Goal: Task Accomplishment & Management: Use online tool/utility

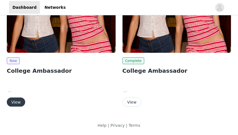
scroll to position [52, 0]
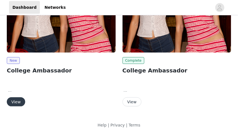
click at [19, 103] on button "View" at bounding box center [16, 101] width 18 height 9
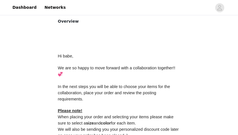
scroll to position [329, 0]
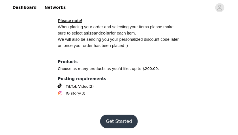
click at [120, 123] on button "Get Started" at bounding box center [119, 122] width 38 height 14
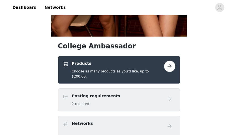
scroll to position [178, 0]
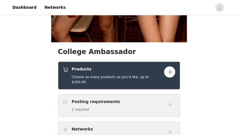
click at [67, 99] on span at bounding box center [66, 102] width 6 height 7
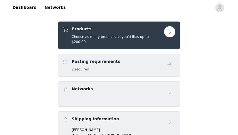
scroll to position [219, 0]
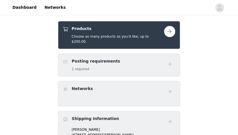
click at [166, 33] on button "button" at bounding box center [169, 31] width 11 height 11
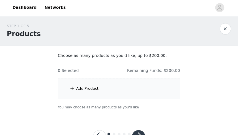
click at [136, 96] on div "Add Product" at bounding box center [119, 88] width 122 height 21
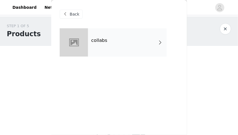
click at [127, 58] on div "collabs" at bounding box center [119, 46] width 119 height 37
click at [127, 48] on div "collabs" at bounding box center [127, 42] width 79 height 28
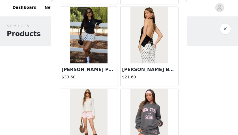
scroll to position [731, 0]
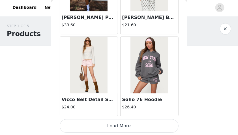
click at [117, 123] on button "Load More" at bounding box center [119, 126] width 119 height 14
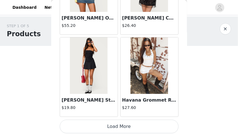
click at [116, 125] on button "Load More" at bounding box center [119, 127] width 119 height 14
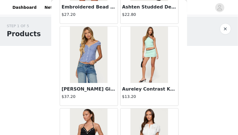
scroll to position [2221, 0]
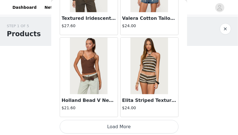
click at [126, 126] on button "Load More" at bounding box center [119, 127] width 119 height 14
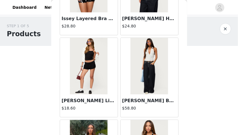
scroll to position [2867, 0]
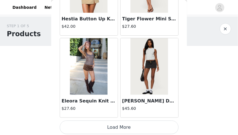
click at [139, 90] on img at bounding box center [150, 66] width 38 height 57
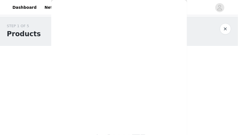
scroll to position [135, 0]
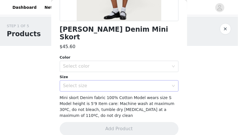
click at [109, 81] on div "Select size" at bounding box center [117, 86] width 109 height 11
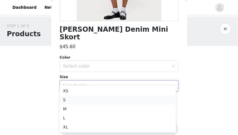
click at [84, 102] on li "S" at bounding box center [118, 100] width 116 height 9
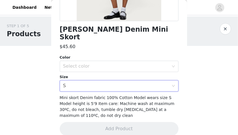
click at [78, 64] on div "Color Select color Size Select size S" at bounding box center [119, 73] width 119 height 37
click at [73, 64] on div "Select color" at bounding box center [116, 67] width 106 height 6
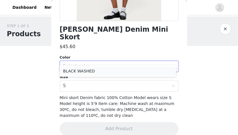
click at [74, 75] on li "BLACK WASHED" at bounding box center [118, 71] width 116 height 9
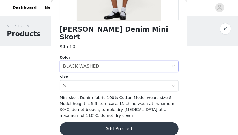
click at [96, 122] on button "Add Product" at bounding box center [119, 129] width 119 height 14
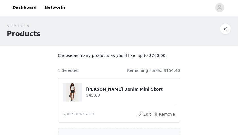
scroll to position [73, 0]
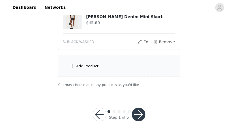
click at [82, 72] on div "Add Product" at bounding box center [119, 66] width 122 height 21
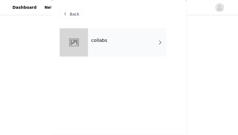
click at [107, 47] on div "collabs" at bounding box center [127, 42] width 79 height 28
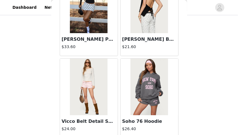
scroll to position [731, 0]
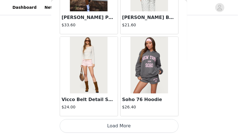
click at [119, 127] on button "Load More" at bounding box center [119, 126] width 119 height 14
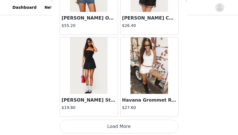
click at [117, 127] on button "Load More" at bounding box center [119, 127] width 119 height 14
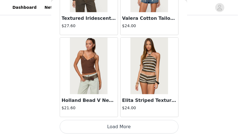
click at [114, 124] on button "Load More" at bounding box center [119, 127] width 119 height 14
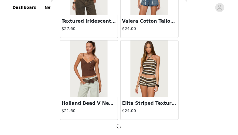
scroll to position [2374, 0]
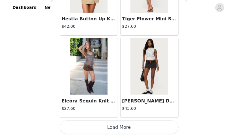
click at [119, 124] on button "Load More" at bounding box center [119, 128] width 119 height 14
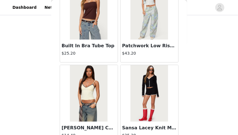
scroll to position [4017, 0]
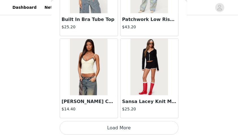
click at [147, 128] on button "Load More" at bounding box center [119, 128] width 119 height 14
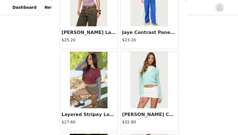
scroll to position [4838, 0]
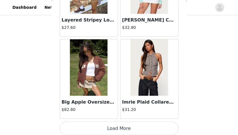
click at [118, 122] on button "Load More" at bounding box center [119, 129] width 119 height 14
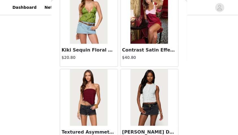
scroll to position [5660, 0]
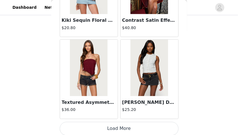
click at [114, 130] on button "Load More" at bounding box center [119, 129] width 119 height 14
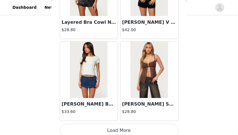
scroll to position [6481, 0]
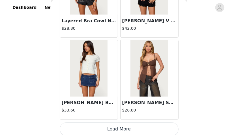
click at [120, 126] on button "Load More" at bounding box center [119, 130] width 119 height 14
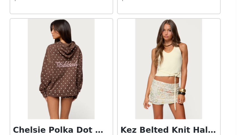
scroll to position [73, 0]
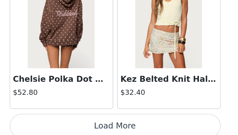
click at [120, 125] on button "Load More" at bounding box center [119, 130] width 119 height 14
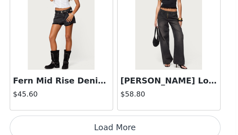
scroll to position [8124, 0]
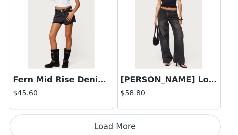
click at [119, 124] on button "Load More" at bounding box center [119, 131] width 119 height 14
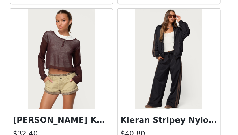
scroll to position [8512, 0]
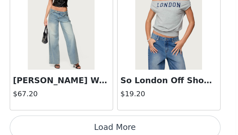
click at [120, 129] on button "Load More" at bounding box center [119, 131] width 119 height 14
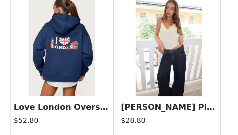
scroll to position [72, 0]
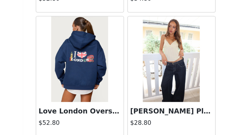
click at [158, 90] on img at bounding box center [150, 84] width 38 height 57
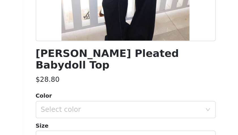
scroll to position [85, 0]
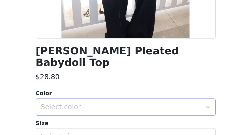
click at [123, 114] on div "Select color" at bounding box center [116, 117] width 106 height 6
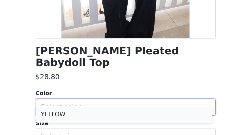
click at [100, 121] on li "YELLOW" at bounding box center [118, 120] width 116 height 9
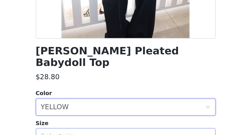
click at [92, 133] on div "Select size" at bounding box center [116, 136] width 106 height 6
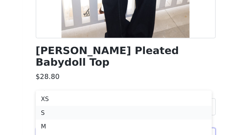
click at [78, 121] on li "S" at bounding box center [118, 120] width 116 height 9
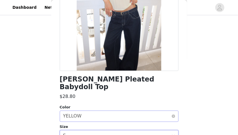
scroll to position [141, 0]
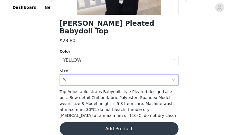
click at [99, 122] on button "Add Product" at bounding box center [119, 129] width 119 height 14
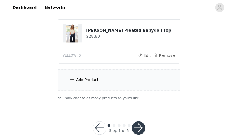
scroll to position [122, 0]
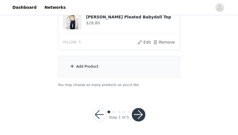
click at [96, 60] on div "Add Product" at bounding box center [119, 66] width 122 height 21
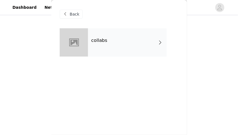
click at [108, 48] on div "collabs" at bounding box center [127, 42] width 79 height 28
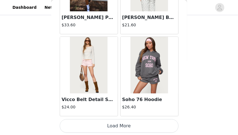
click at [118, 129] on button "Load More" at bounding box center [119, 126] width 119 height 14
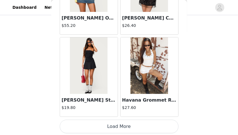
click at [117, 127] on button "Load More" at bounding box center [119, 127] width 119 height 14
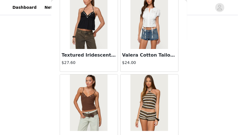
scroll to position [2374, 0]
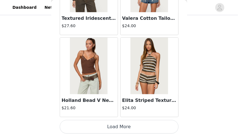
click at [116, 125] on button "Load More" at bounding box center [119, 127] width 119 height 14
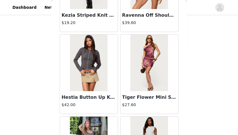
scroll to position [3196, 0]
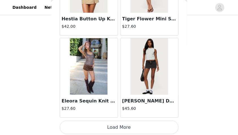
drag, startPoint x: 117, startPoint y: 125, endPoint x: 113, endPoint y: 126, distance: 3.8
click at [113, 126] on button "Load More" at bounding box center [119, 128] width 119 height 14
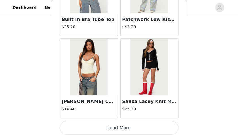
click at [118, 125] on button "Load More" at bounding box center [119, 128] width 119 height 14
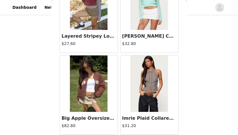
scroll to position [4838, 0]
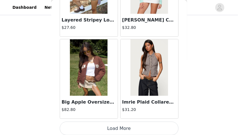
click at [116, 126] on button "Load More" at bounding box center [119, 129] width 119 height 14
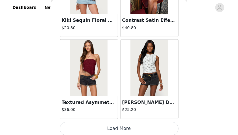
click at [113, 124] on button "Load More" at bounding box center [119, 129] width 119 height 14
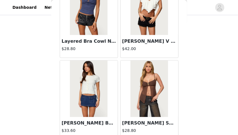
scroll to position [6481, 0]
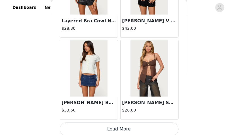
click at [117, 123] on button "Load More" at bounding box center [119, 130] width 119 height 14
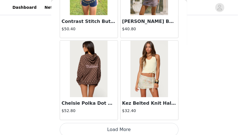
click at [115, 125] on button "Load More" at bounding box center [119, 130] width 119 height 14
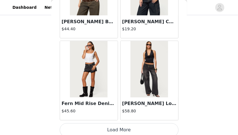
click at [120, 127] on button "Load More" at bounding box center [119, 131] width 119 height 14
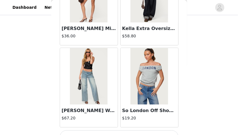
scroll to position [8945, 0]
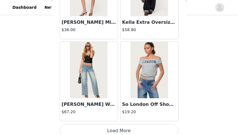
drag, startPoint x: 120, startPoint y: 127, endPoint x: 116, endPoint y: 127, distance: 4.5
click at [116, 127] on button "Load More" at bounding box center [119, 131] width 119 height 14
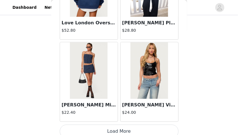
click at [120, 128] on button "Load More" at bounding box center [119, 132] width 119 height 14
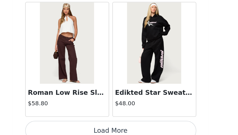
scroll to position [122, 0]
click at [118, 128] on button "Load More" at bounding box center [119, 132] width 119 height 14
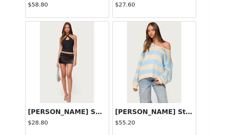
scroll to position [11410, 0]
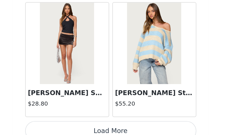
click at [120, 126] on button "Load More" at bounding box center [119, 133] width 119 height 14
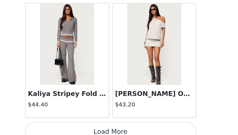
click at [119, 126] on button "Load More" at bounding box center [119, 133] width 119 height 14
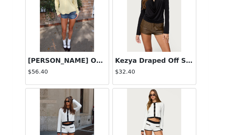
scroll to position [12912, 0]
